Goal: Navigation & Orientation: Find specific page/section

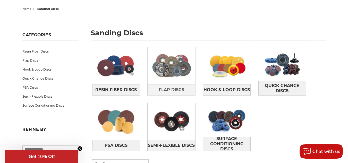
scroll to position [51, 0]
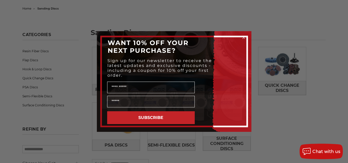
click at [243, 39] on circle "Close dialog" at bounding box center [243, 37] width 5 height 5
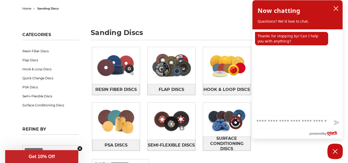
click at [260, 147] on div "Resin Fiber Discs Flap Discs Hook & Loop Discs Quick Change Discs PSA Discs" at bounding box center [208, 102] width 241 height 119
click at [337, 8] on icon "close chatbox" at bounding box center [335, 8] width 5 height 5
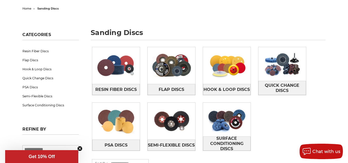
scroll to position [0, 0]
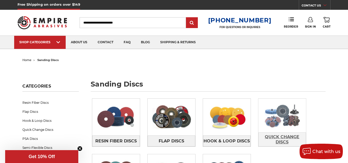
click at [275, 141] on span "Quick Change Discs" at bounding box center [281, 140] width 47 height 14
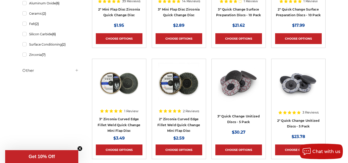
scroll to position [51, 0]
